Goal: Task Accomplishment & Management: Manage account settings

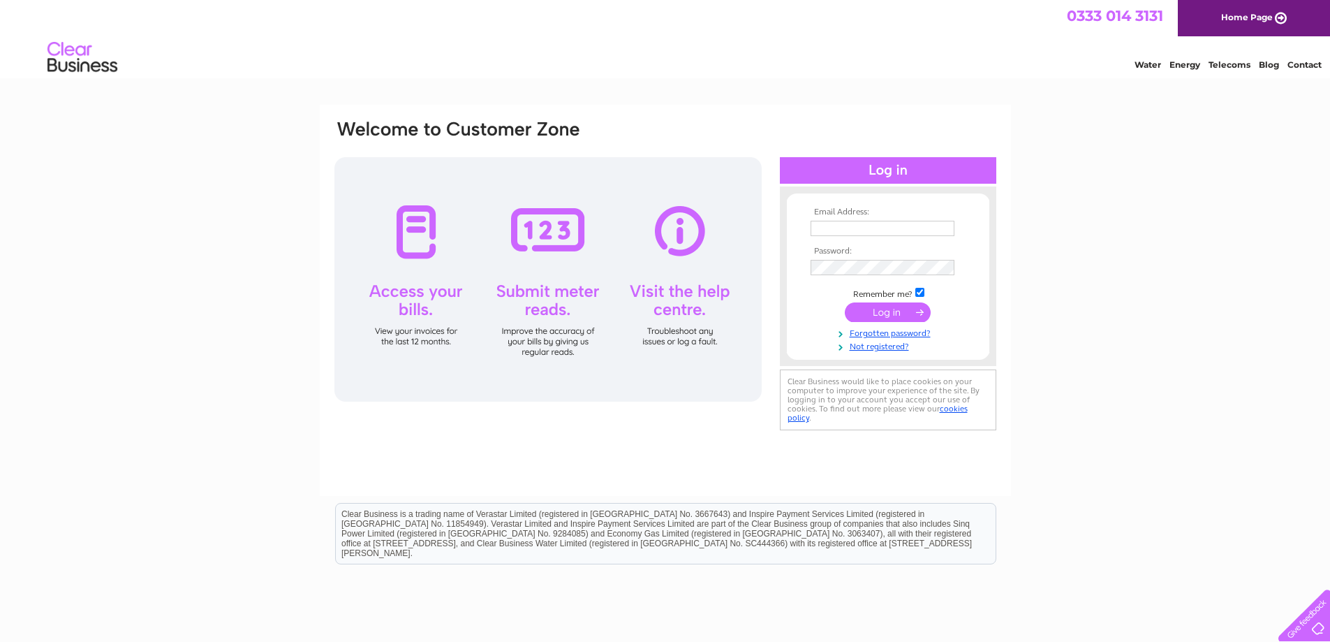
type input "theboltons.carehome24@gmail.com"
click at [884, 313] on input "submit" at bounding box center [888, 312] width 86 height 20
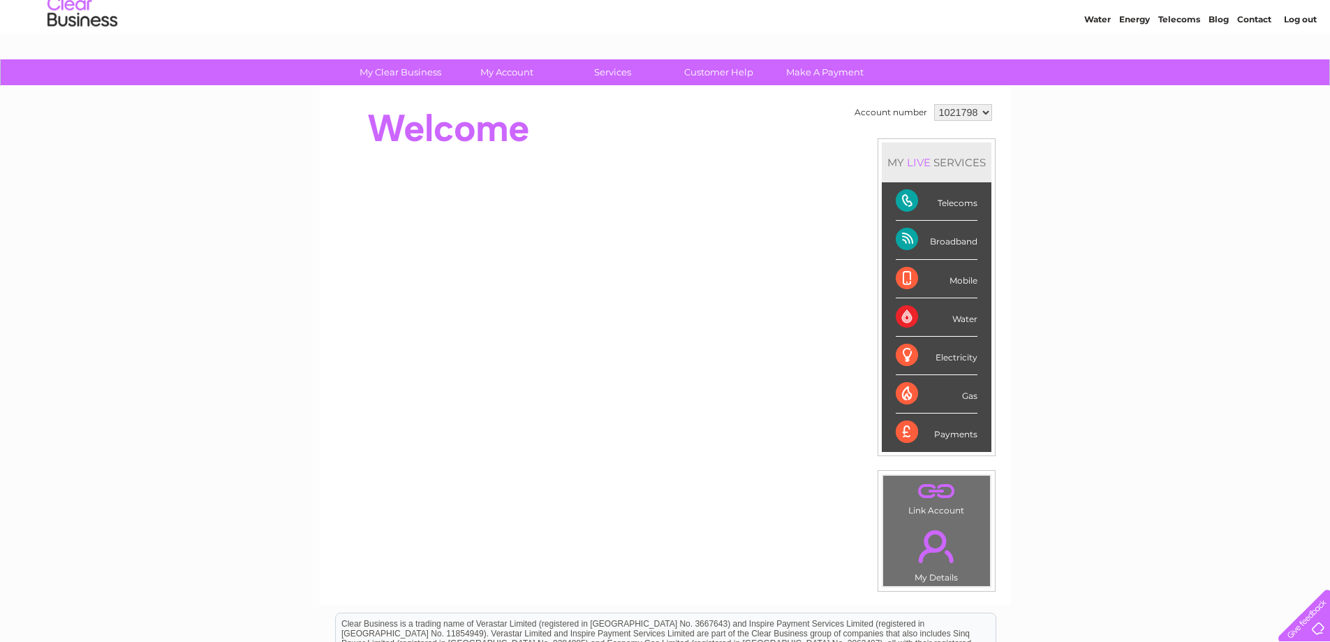
scroll to position [70, 0]
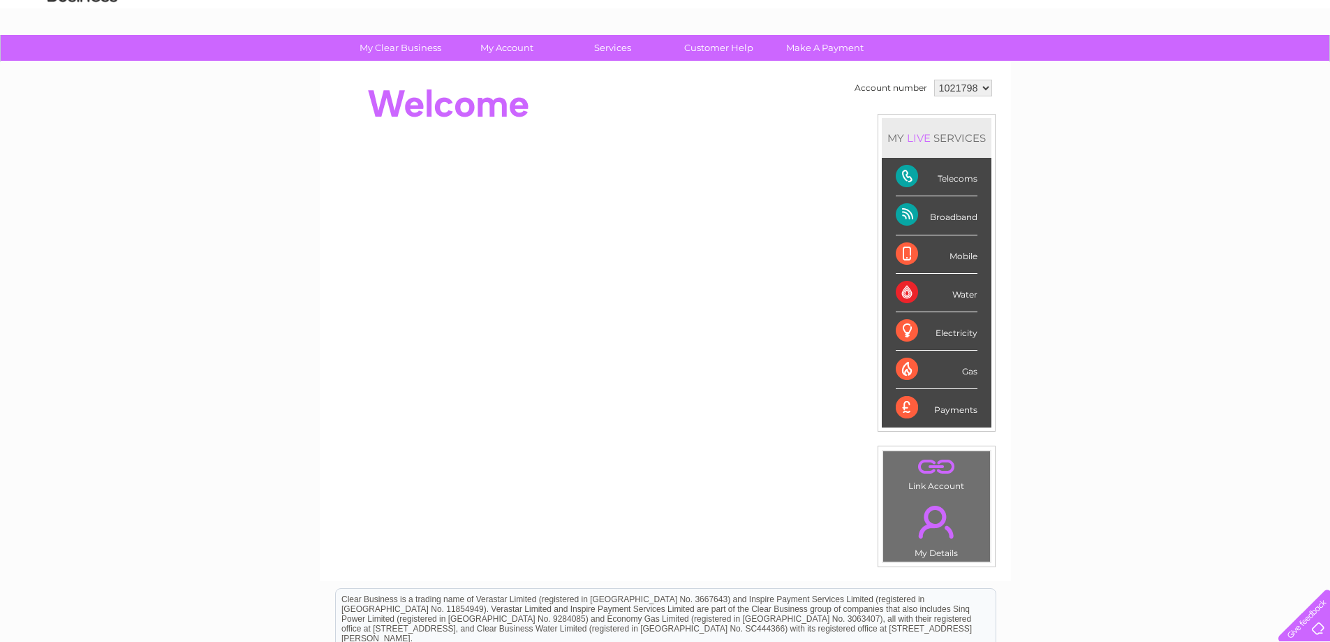
click at [952, 212] on div "Broadband" at bounding box center [937, 215] width 82 height 38
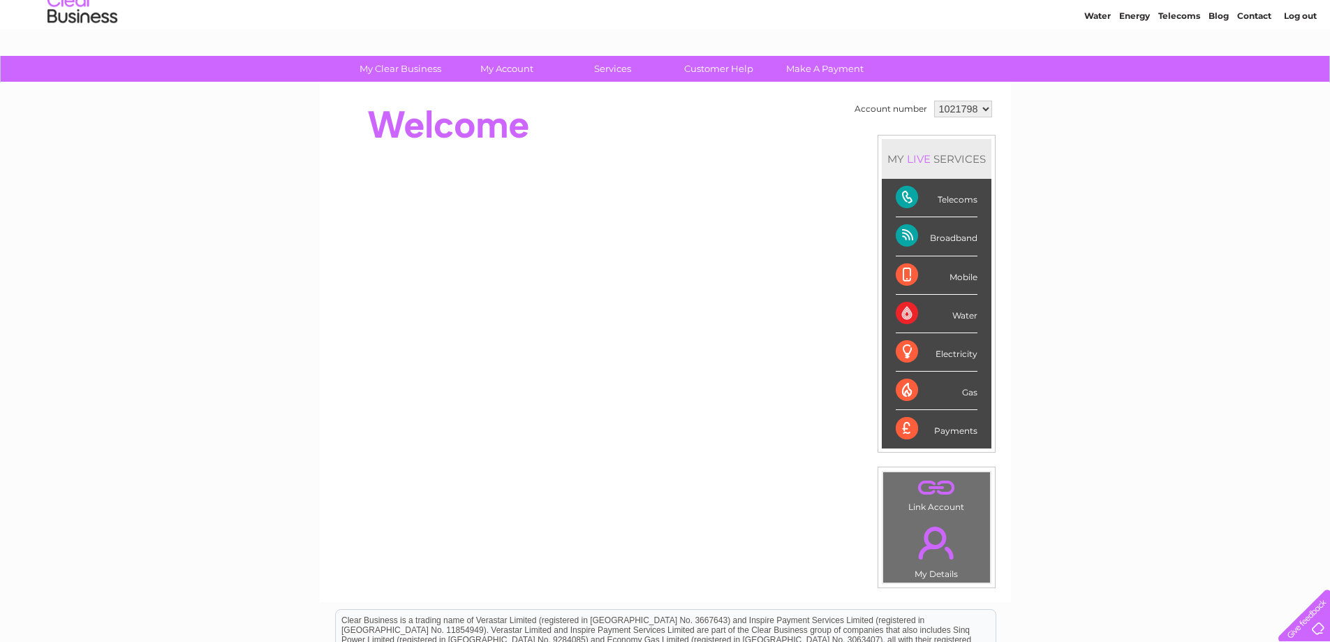
scroll to position [0, 0]
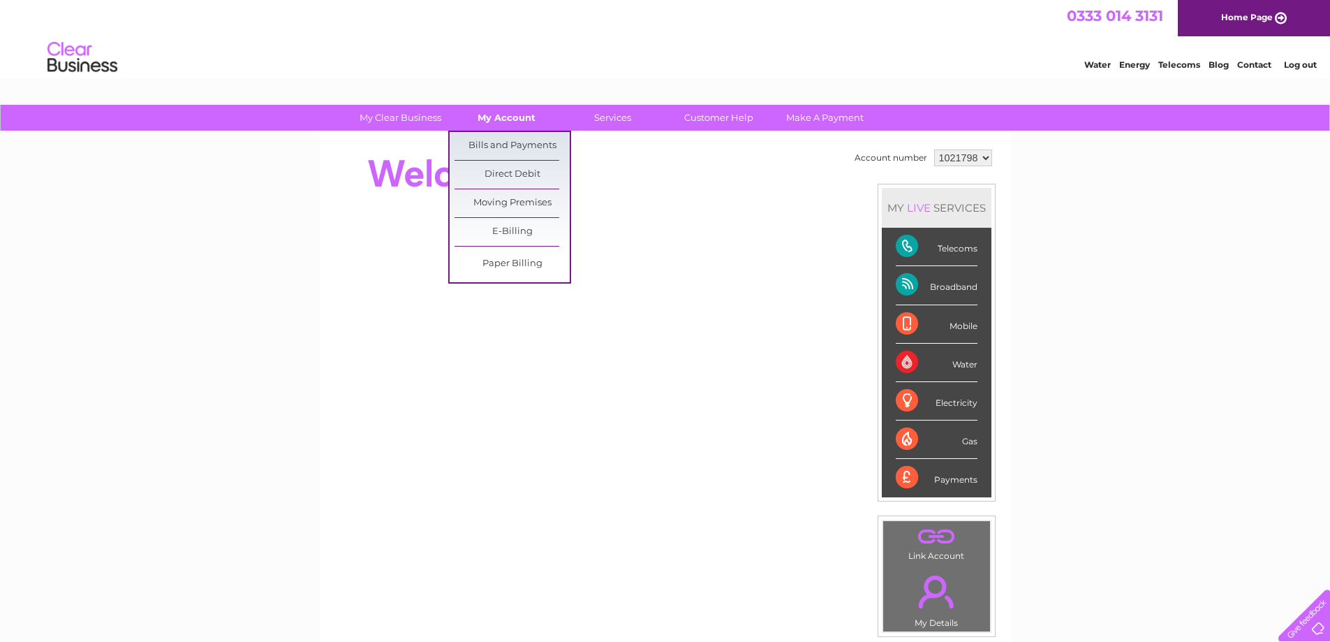
click at [494, 125] on link "My Account" at bounding box center [506, 118] width 115 height 26
click at [494, 143] on link "Bills and Payments" at bounding box center [511, 146] width 115 height 28
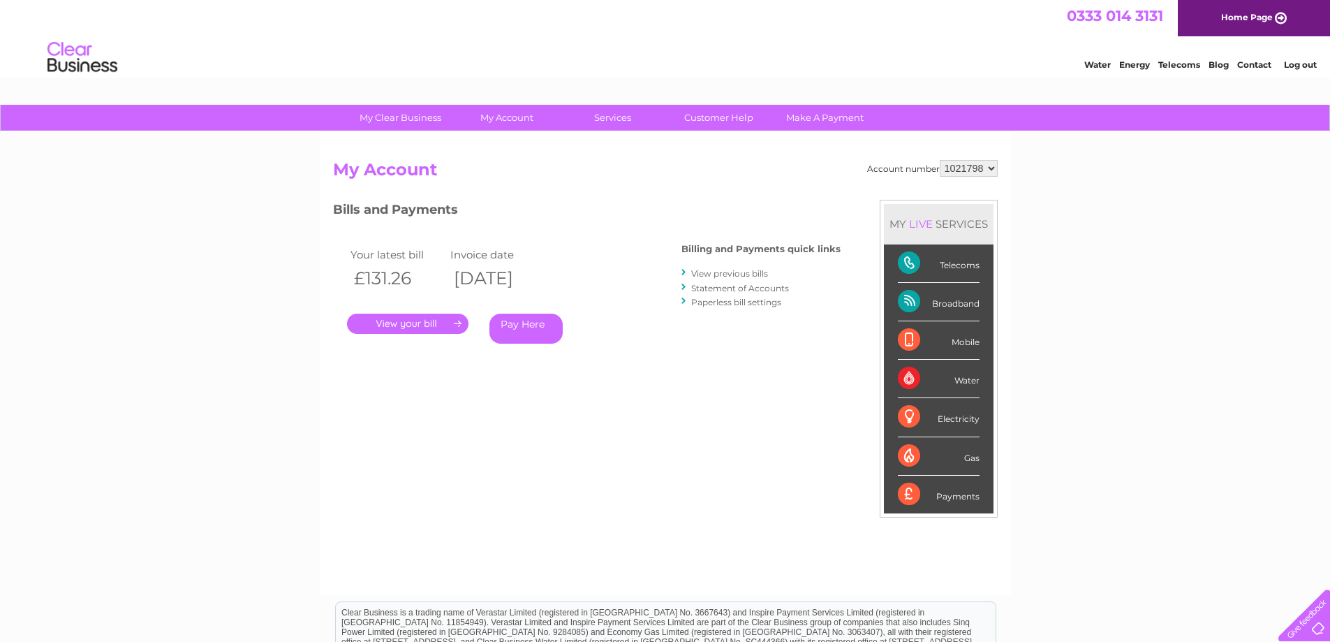
click at [410, 326] on link "." at bounding box center [407, 323] width 121 height 20
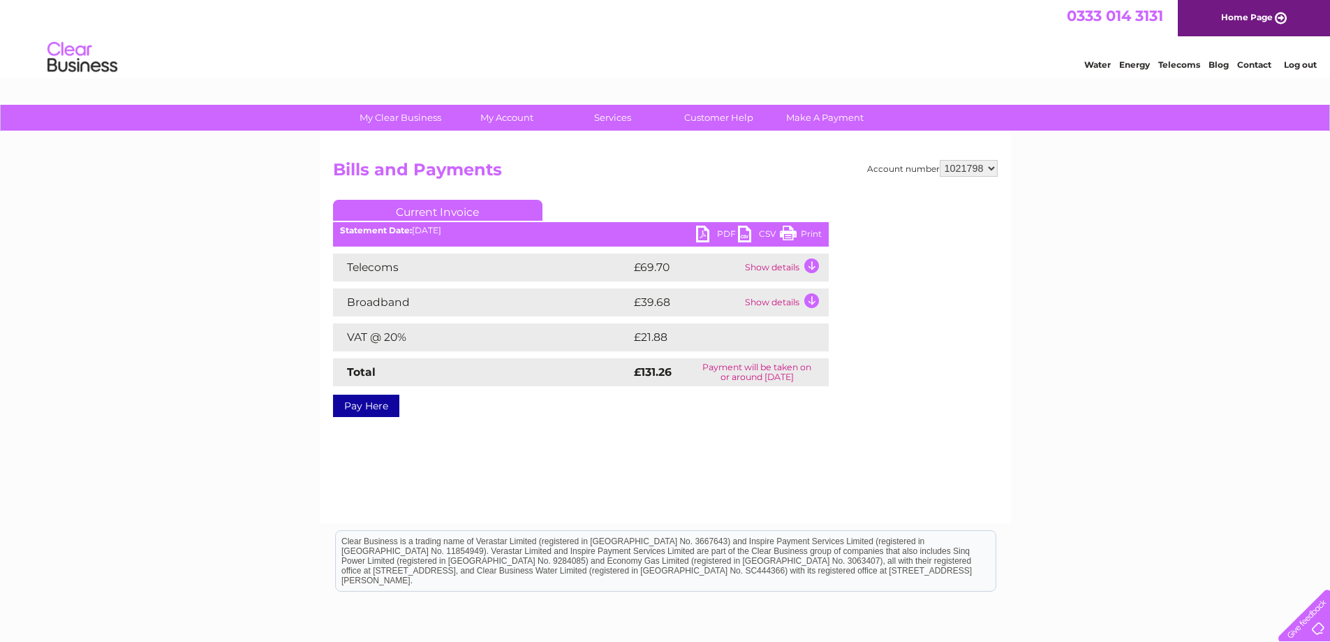
click at [700, 233] on link "PDF" at bounding box center [717, 235] width 42 height 20
